Goal: Information Seeking & Learning: Learn about a topic

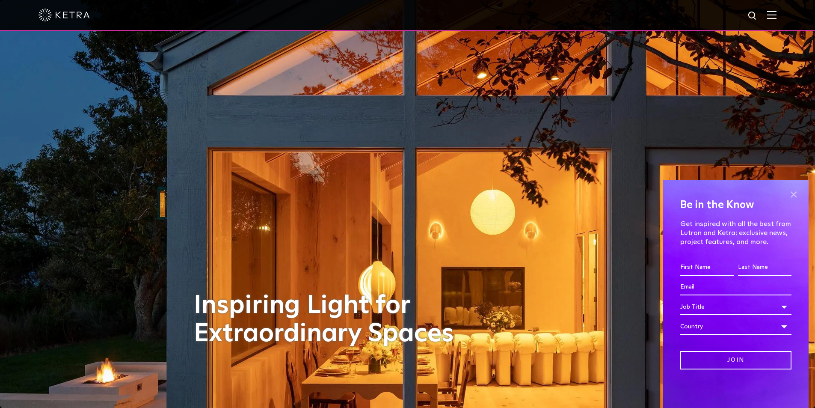
click at [797, 194] on span at bounding box center [794, 194] width 13 height 13
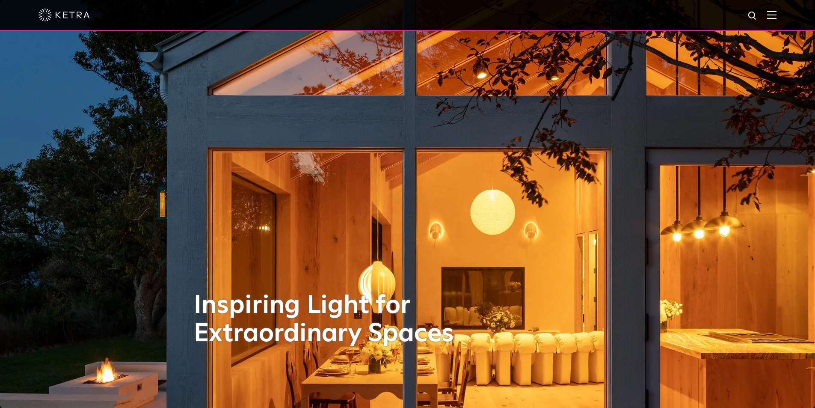
click at [776, 13] on img at bounding box center [771, 15] width 9 height 8
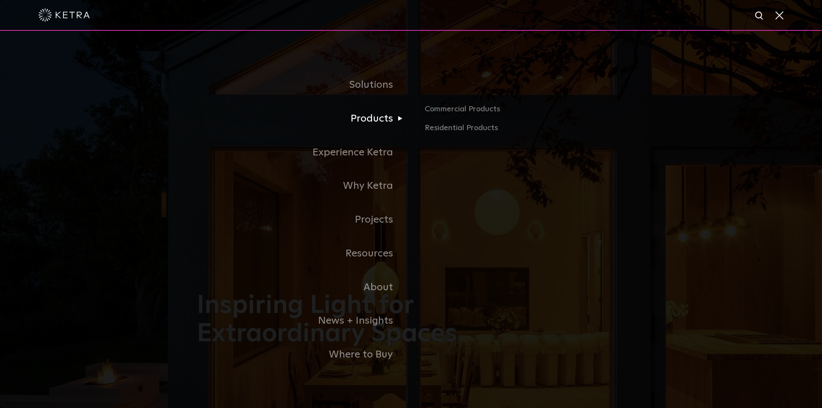
click at [372, 123] on link "Products" at bounding box center [304, 119] width 214 height 34
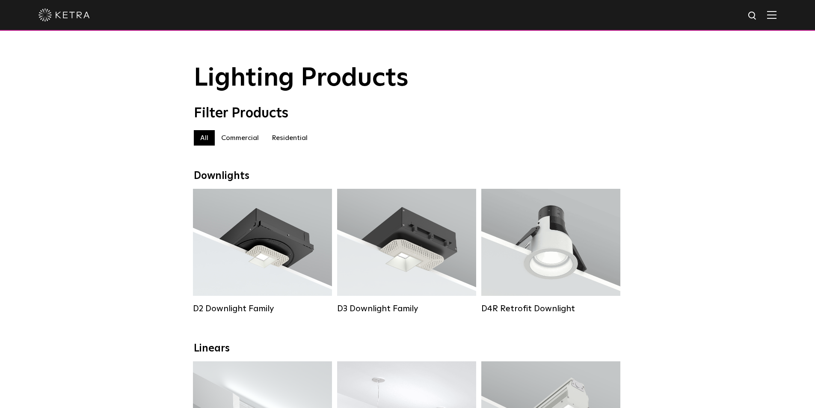
click at [777, 14] on img at bounding box center [771, 15] width 9 height 8
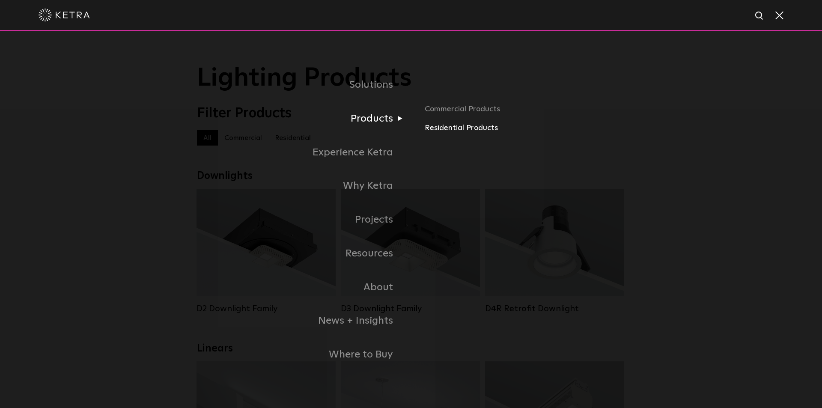
click at [435, 131] on link "Residential Products" at bounding box center [525, 128] width 200 height 12
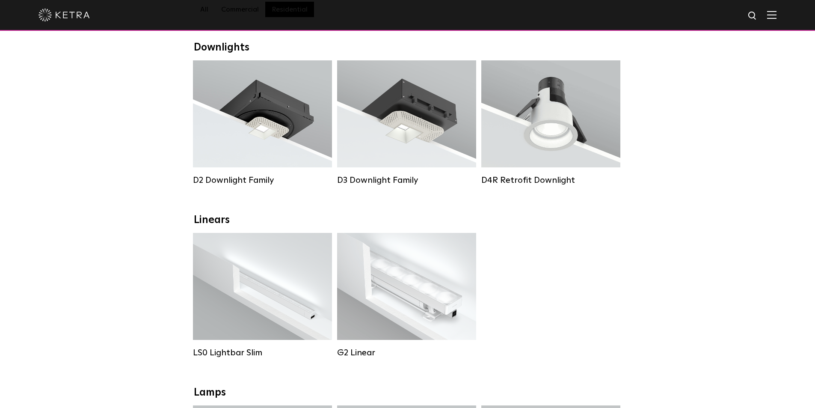
scroll to position [257, 0]
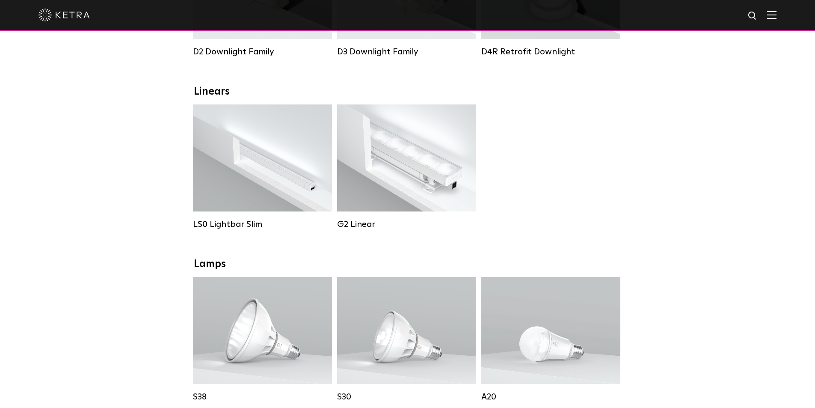
click at [571, 180] on div "LS0 Lightbar Slim Lumen Output: 200 / 350 Colors: White / Black Control: X96 Co…" at bounding box center [407, 173] width 434 height 138
